Goal: Communication & Community: Answer question/provide support

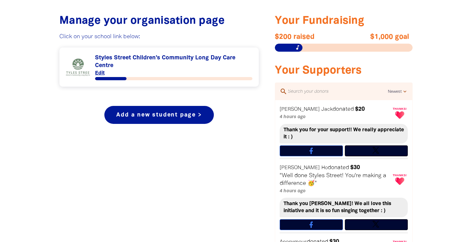
scroll to position [250, 0]
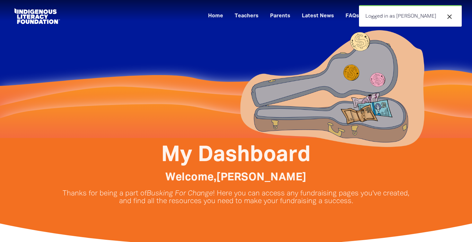
scroll to position [250, 0]
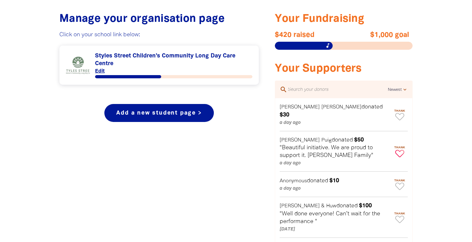
click at [398, 146] on span "Thank" at bounding box center [400, 147] width 16 height 3
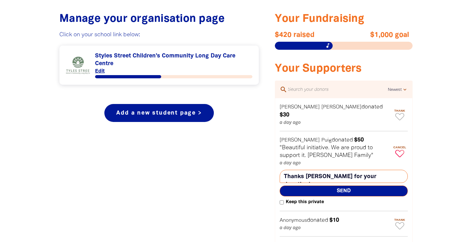
scroll to position [1, 0]
drag, startPoint x: 286, startPoint y: 169, endPoint x: 392, endPoint y: 170, distance: 106.0
click at [392, 171] on textarea "Thanks [PERSON_NAME] for your donation!" at bounding box center [344, 176] width 128 height 13
type textarea "T"
type textarea "R"
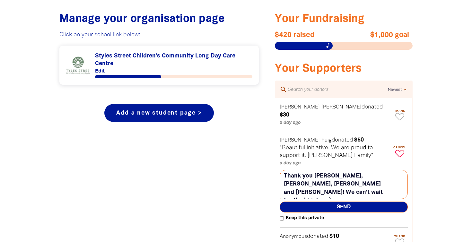
type textarea "Thank you [PERSON_NAME], [PERSON_NAME], [PERSON_NAME] and [PERSON_NAME]! We can…"
click at [374, 202] on span "Send" at bounding box center [344, 207] width 128 height 11
click at [398, 113] on icon "Paginated content" at bounding box center [399, 116] width 9 height 7
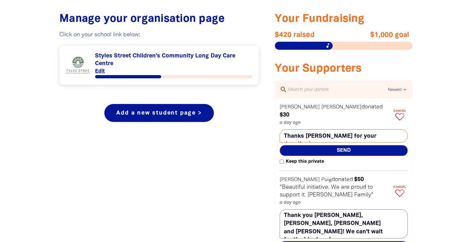
drag, startPoint x: 284, startPoint y: 129, endPoint x: 399, endPoint y: 129, distance: 115.0
click at [399, 129] on textarea "Thanks [PERSON_NAME] for your donation!" at bounding box center [344, 135] width 128 height 13
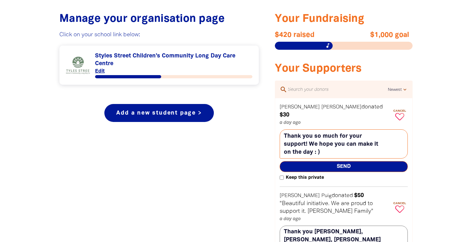
type textarea "Thank you so much for your support! We hope you can make it on the day : )"
click at [361, 161] on span "Send" at bounding box center [344, 166] width 128 height 11
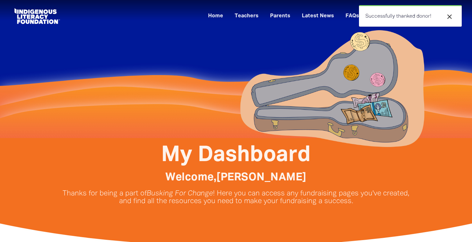
scroll to position [0, 0]
click at [449, 19] on icon "close" at bounding box center [450, 17] width 8 height 8
